Goal: Information Seeking & Learning: Understand process/instructions

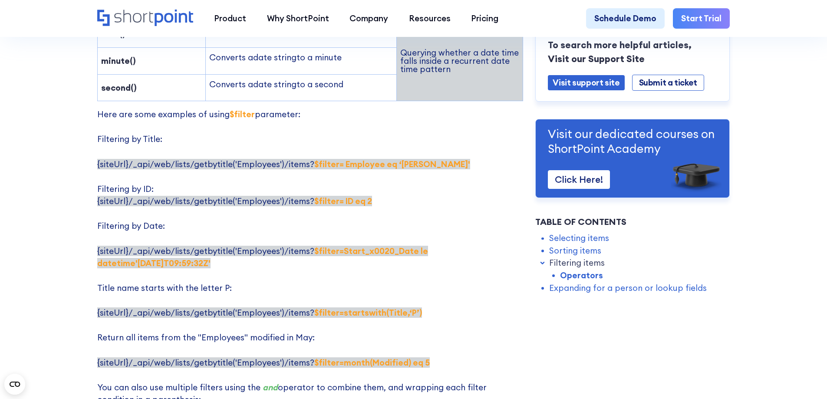
scroll to position [1606, 0]
drag, startPoint x: 307, startPoint y: 286, endPoint x: 424, endPoint y: 286, distance: 117.2
click at [424, 286] on p "Here are some examples of using $filter parameter: Filtering by Title: {siteUrl…" at bounding box center [310, 274] width 426 height 335
copy strong "$filter=startswith(Title,‘P’)"
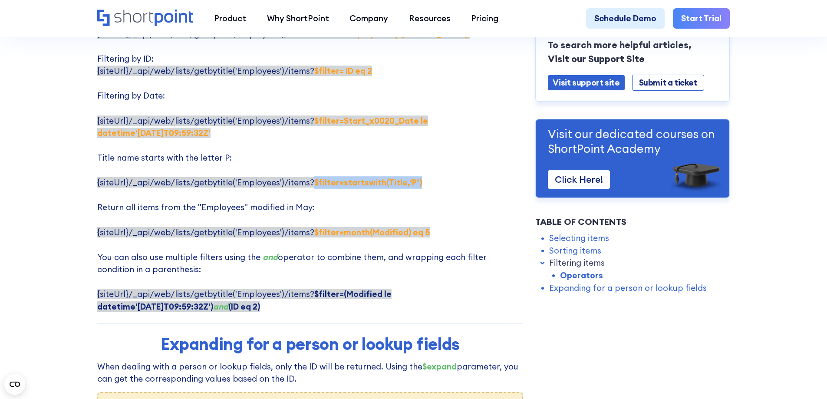
scroll to position [1736, 0]
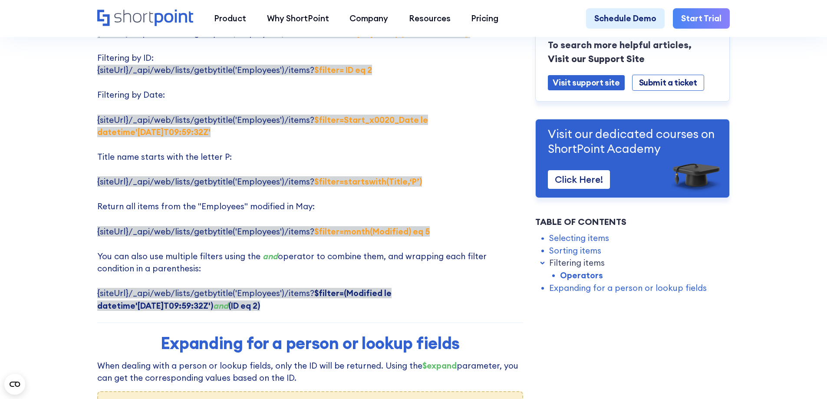
click at [341, 164] on p "Here are some examples of using $filter parameter: Filtering by Title: {siteUrl…" at bounding box center [310, 144] width 426 height 335
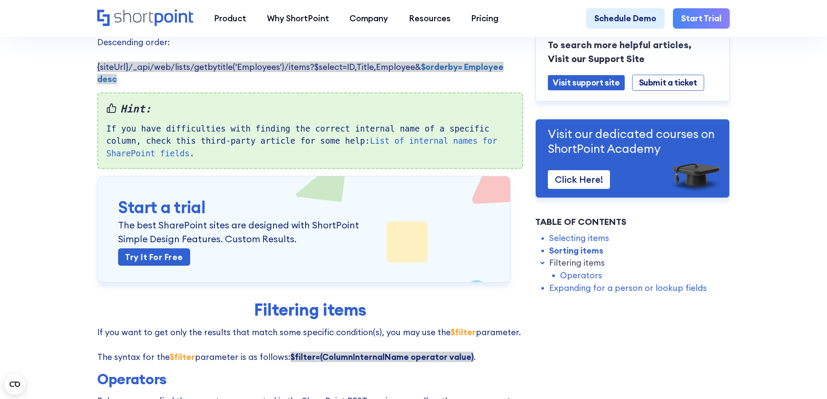
scroll to position [781, 0]
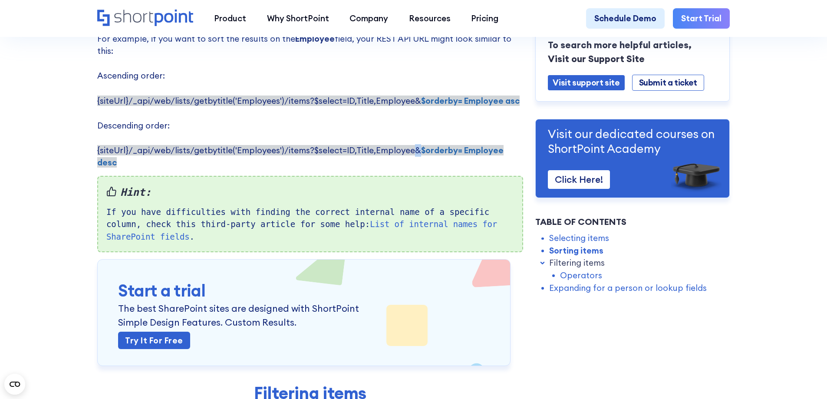
drag, startPoint x: 408, startPoint y: 144, endPoint x: 413, endPoint y: 143, distance: 5.4
click at [413, 145] on span "{siteUrl}/_api/web/lists/getbytitle('Employees')/items?$select=ID,Title,Employe…" at bounding box center [300, 156] width 406 height 23
copy span "&"
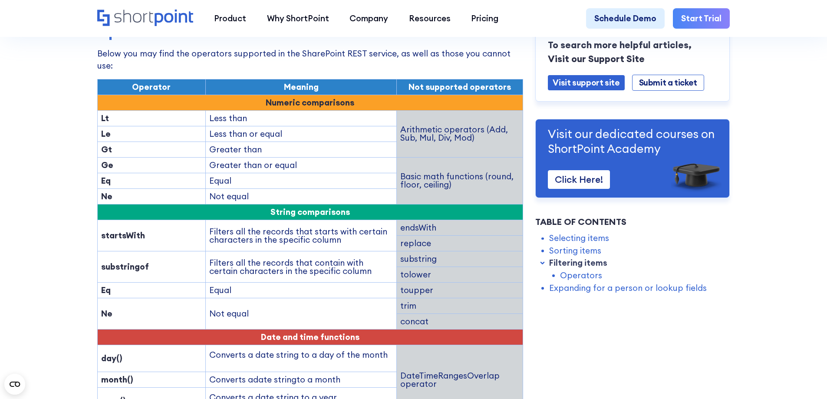
scroll to position [1215, 0]
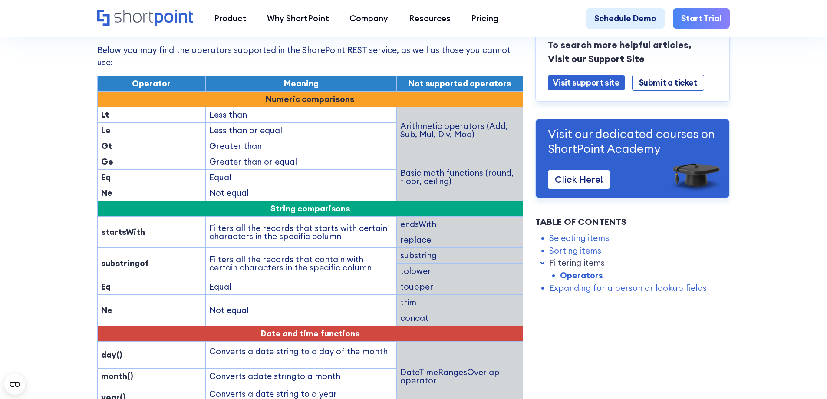
click at [125, 258] on strong "substringof" at bounding box center [125, 263] width 48 height 10
copy strong "substringof"
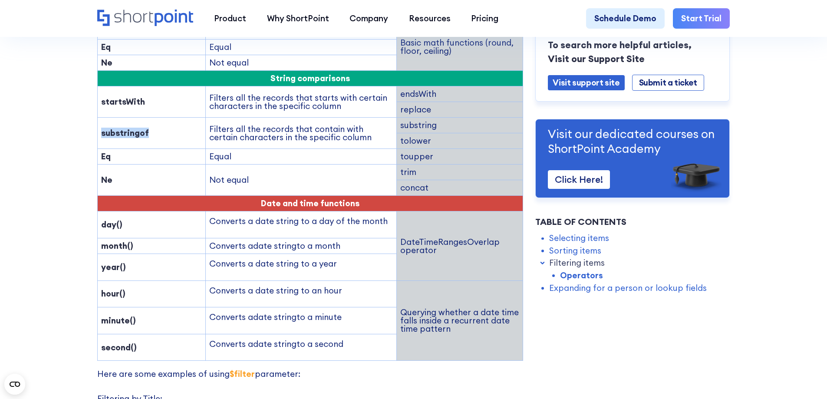
scroll to position [1259, 0]
